Goal: Find specific page/section: Find specific page/section

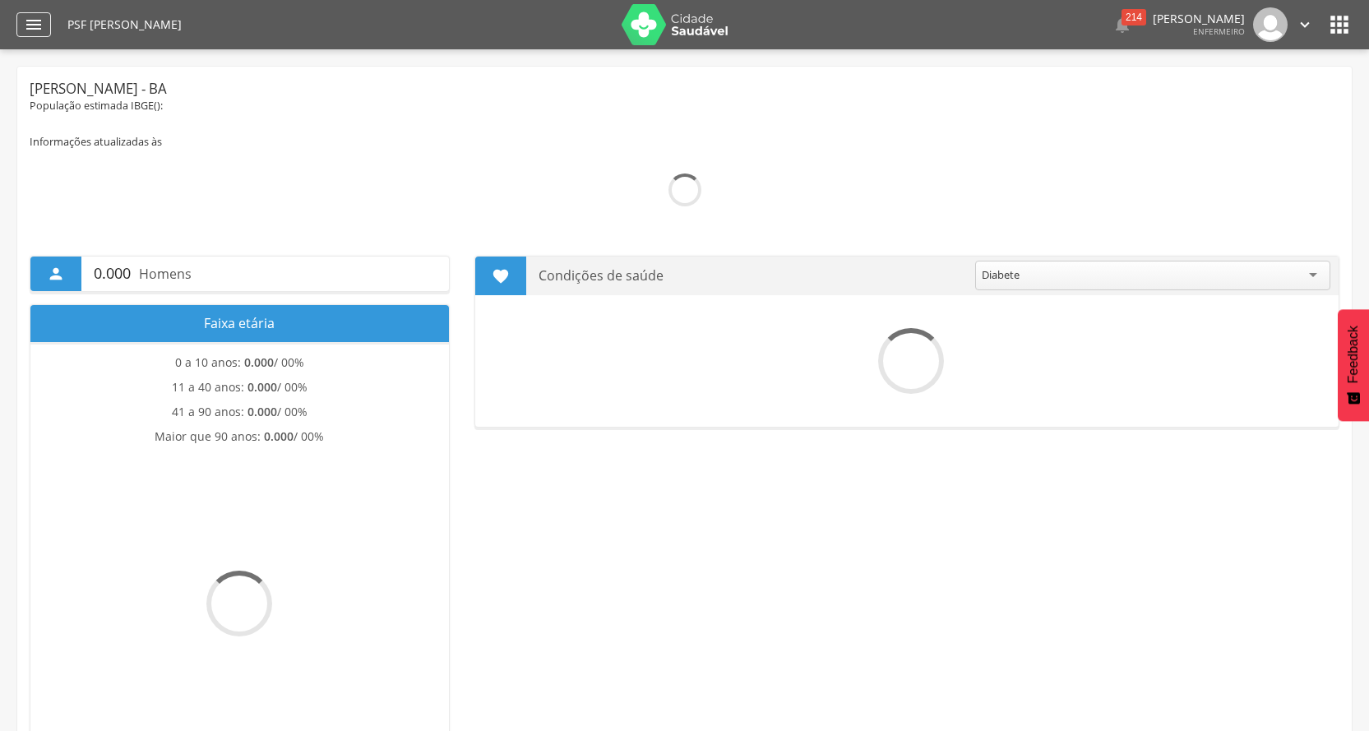
click at [29, 23] on icon "" at bounding box center [34, 25] width 20 height 20
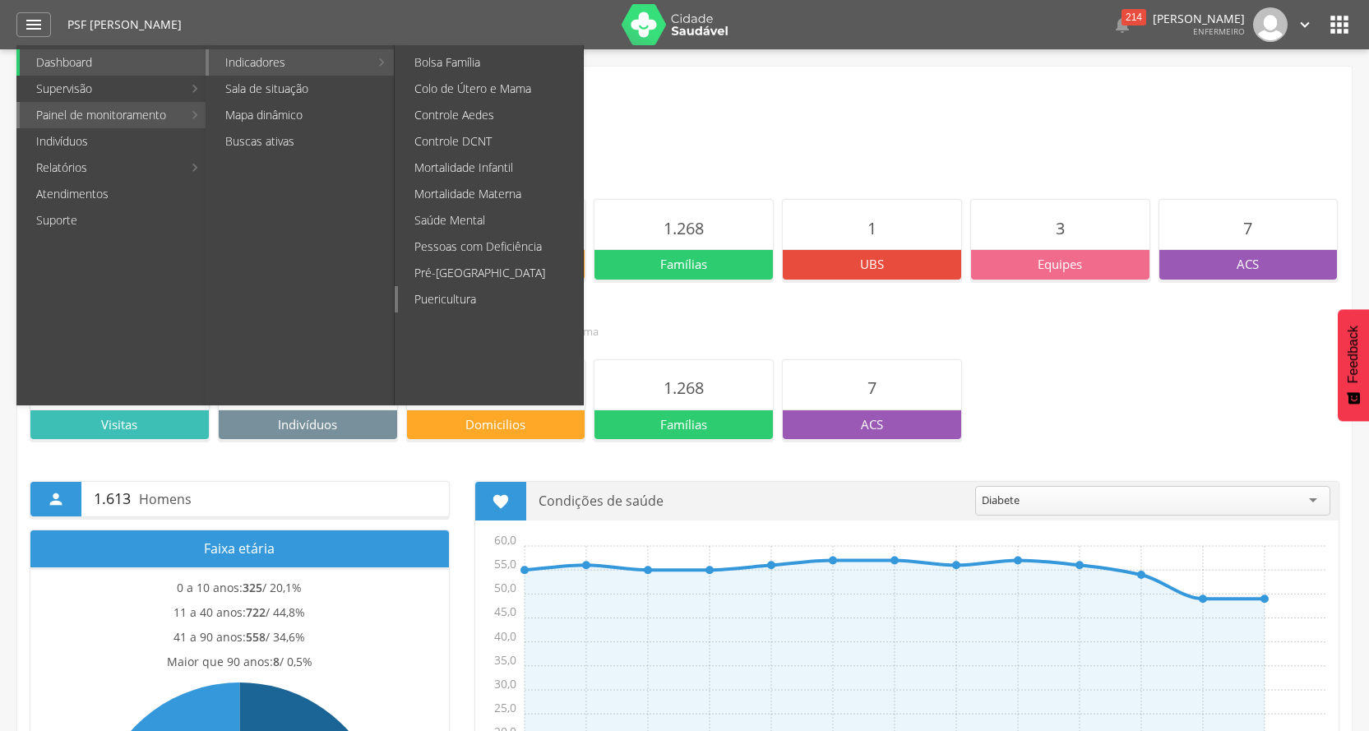
click at [498, 303] on link "Puericultura" at bounding box center [490, 299] width 185 height 26
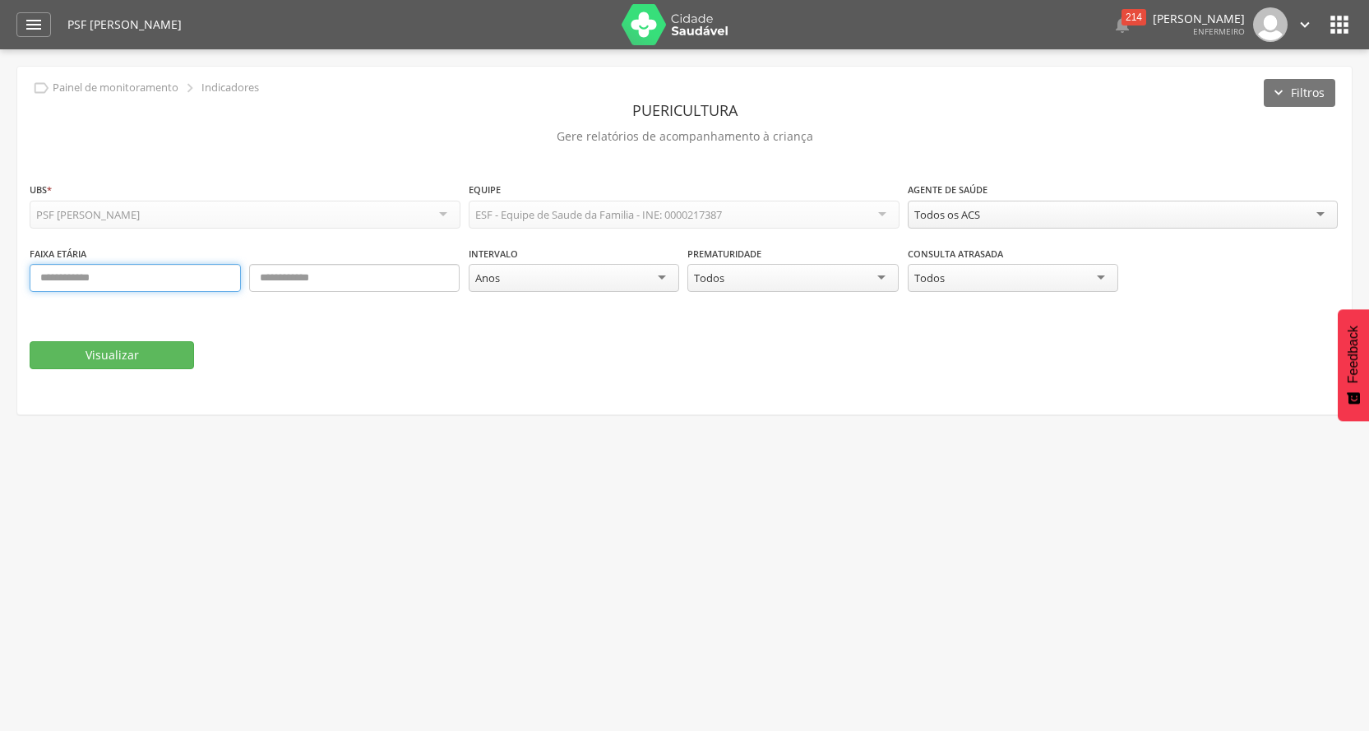
click at [81, 274] on input "text" at bounding box center [135, 278] width 211 height 28
type input "*"
click at [342, 285] on input "text" at bounding box center [354, 278] width 211 height 28
type input "**"
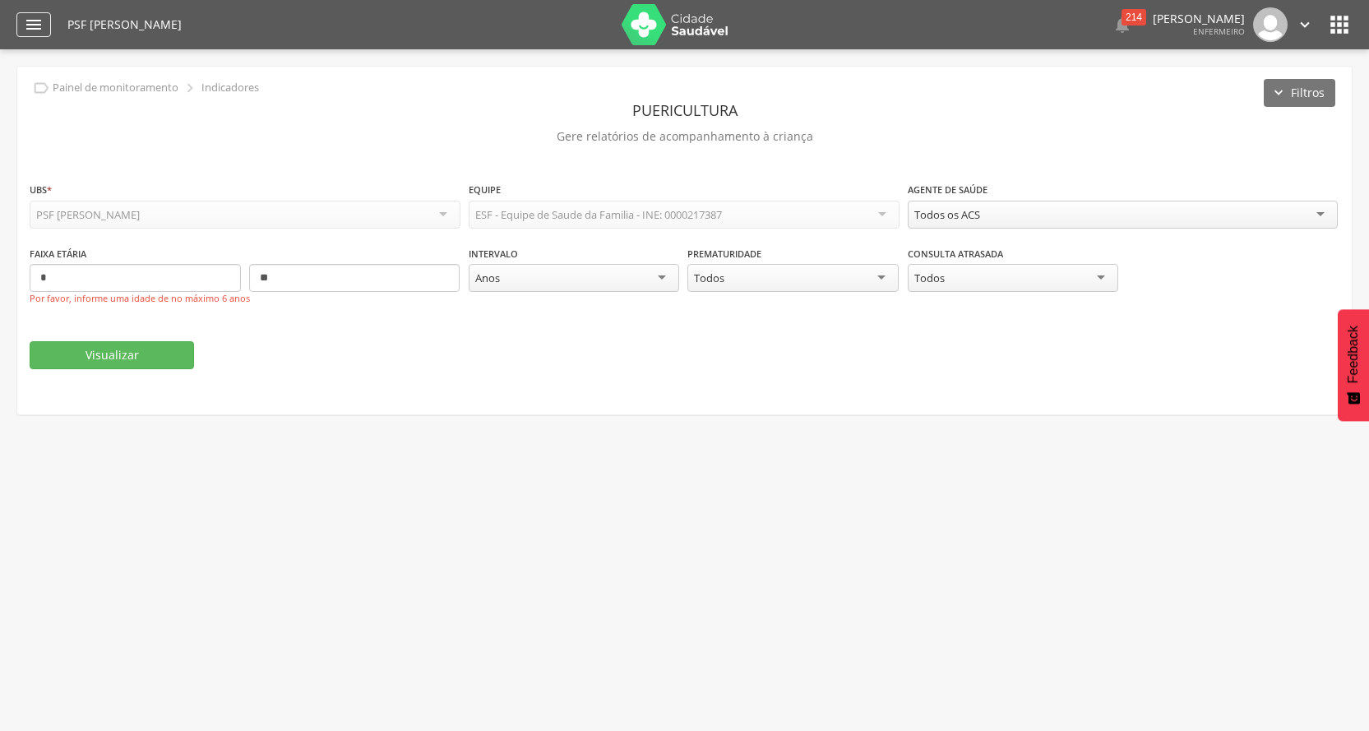
click at [30, 22] on icon "" at bounding box center [34, 25] width 20 height 20
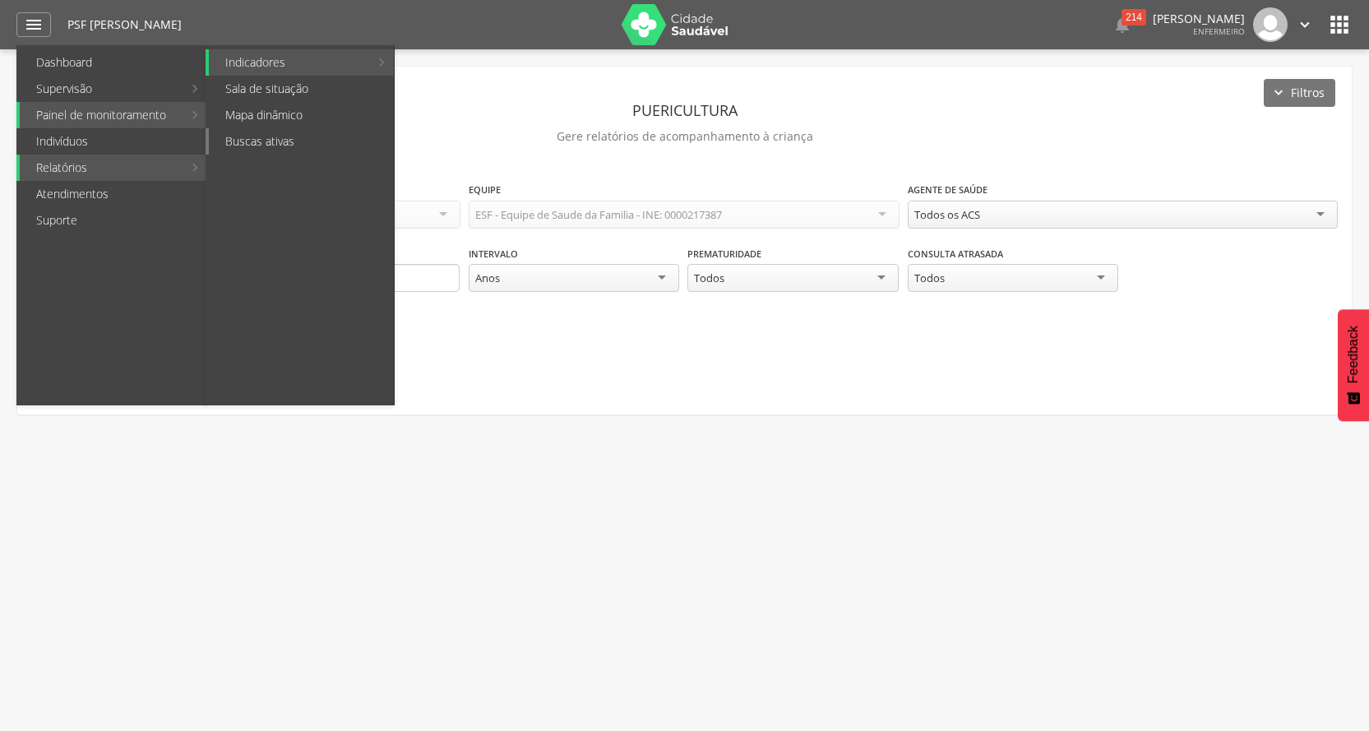
click at [290, 144] on link "Buscas ativas" at bounding box center [301, 141] width 185 height 26
type input "**********"
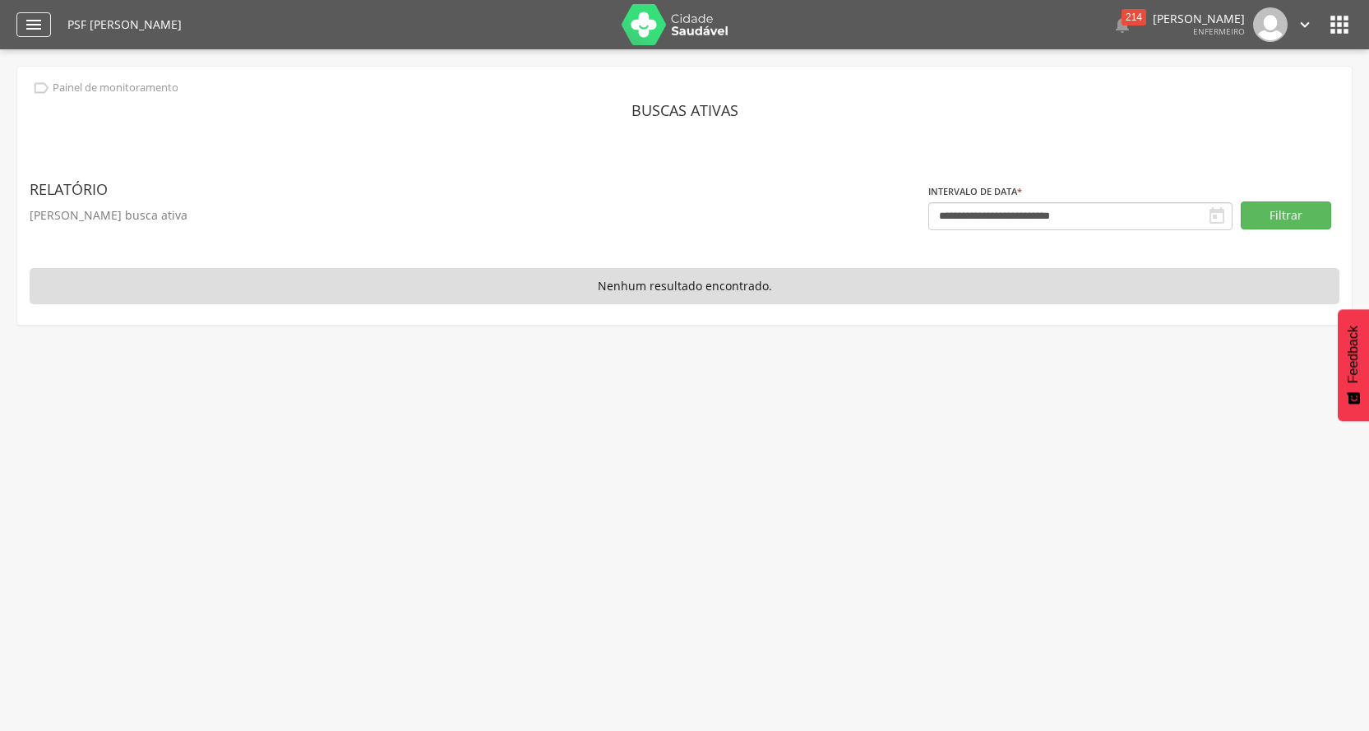
click at [23, 29] on div "" at bounding box center [33, 24] width 35 height 25
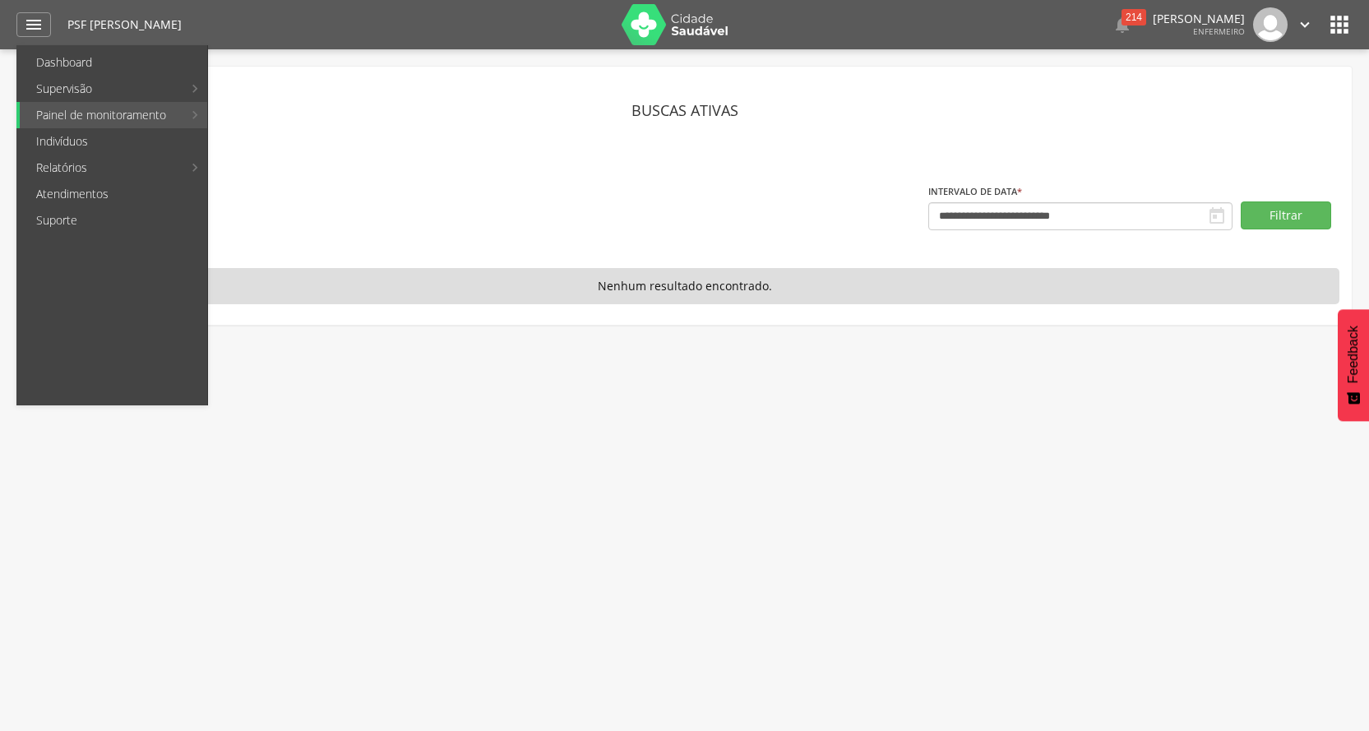
click at [1329, 33] on icon "" at bounding box center [1340, 25] width 26 height 26
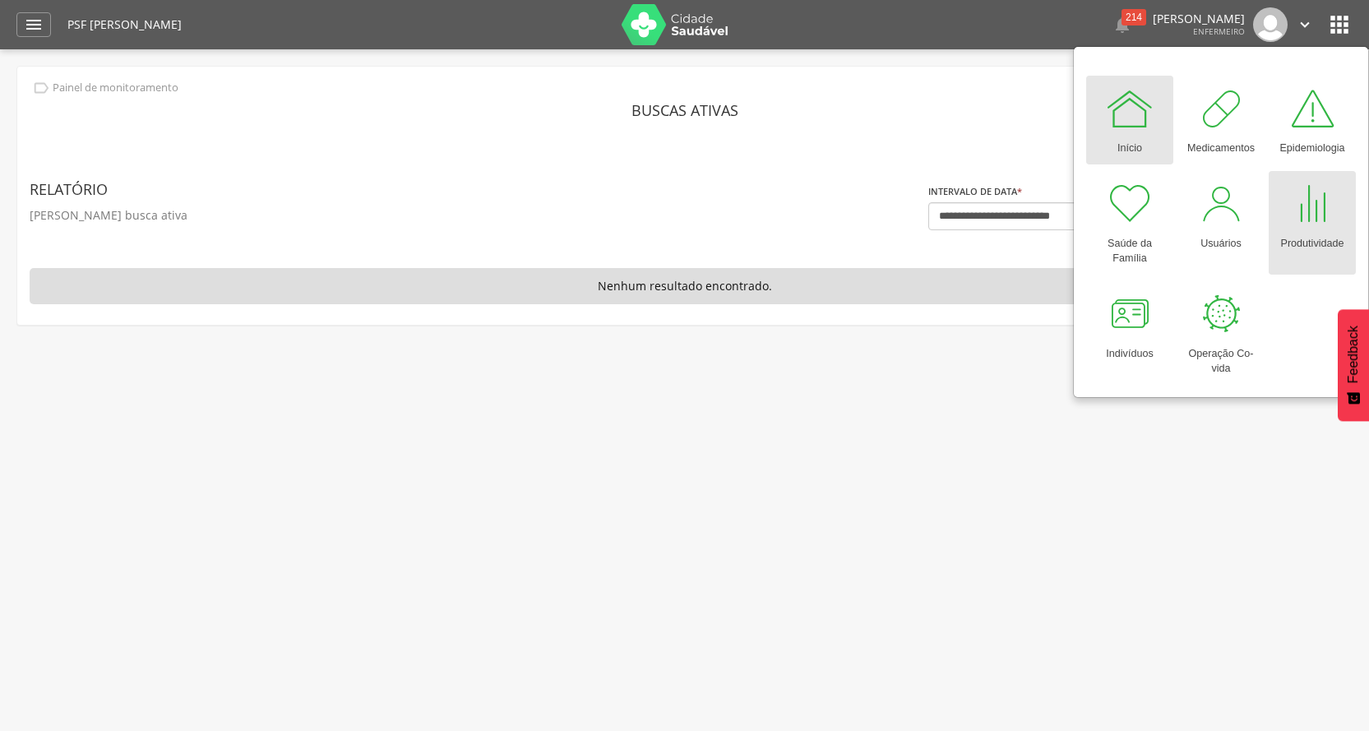
click at [1299, 232] on div "Produtividade" at bounding box center [1312, 240] width 63 height 23
